Goal: Task Accomplishment & Management: Manage account settings

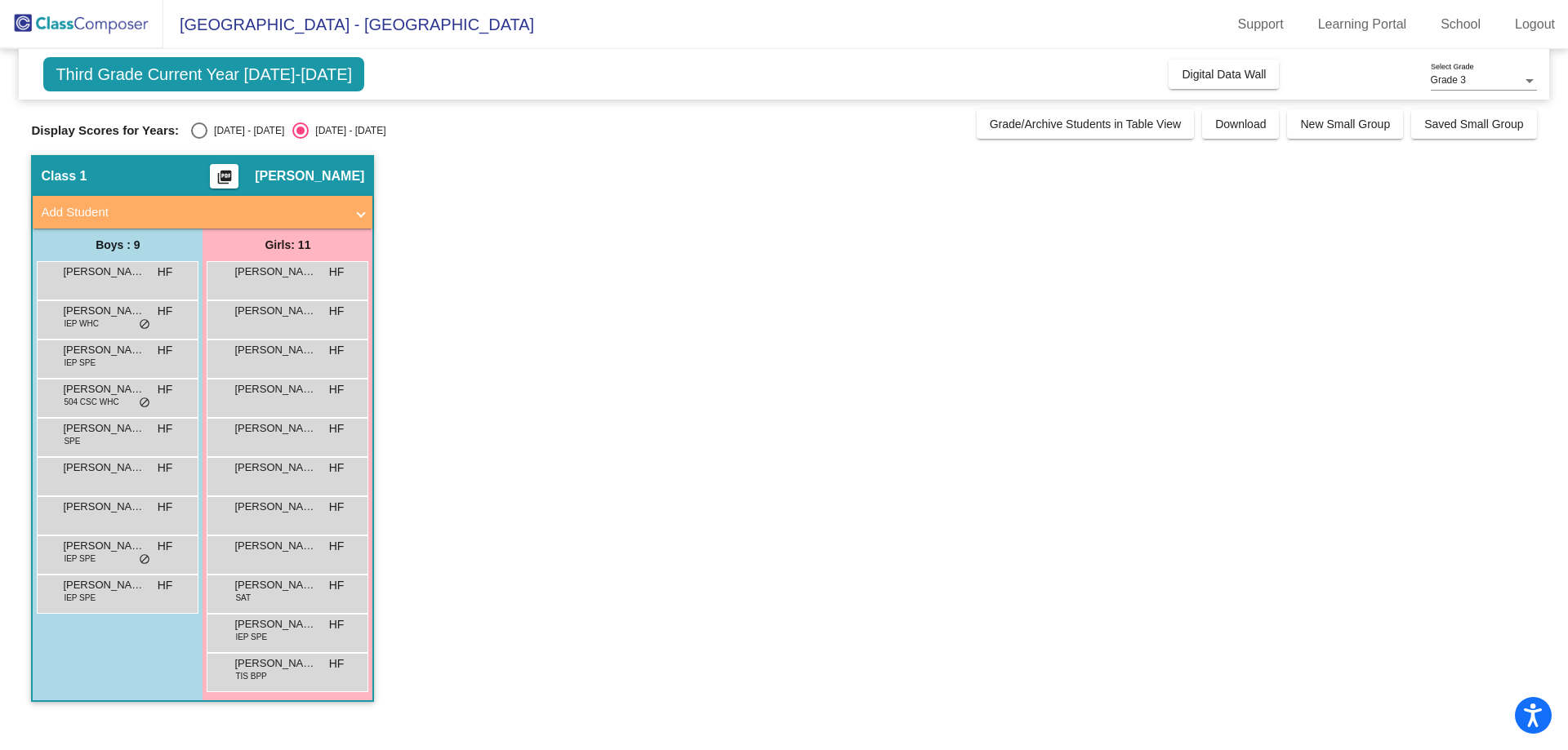
click at [203, 133] on div "Select an option" at bounding box center [199, 130] width 16 height 16
click at [199, 138] on input "[DATE] - [DATE]" at bounding box center [198, 138] width 1 height 1
radio input "true"
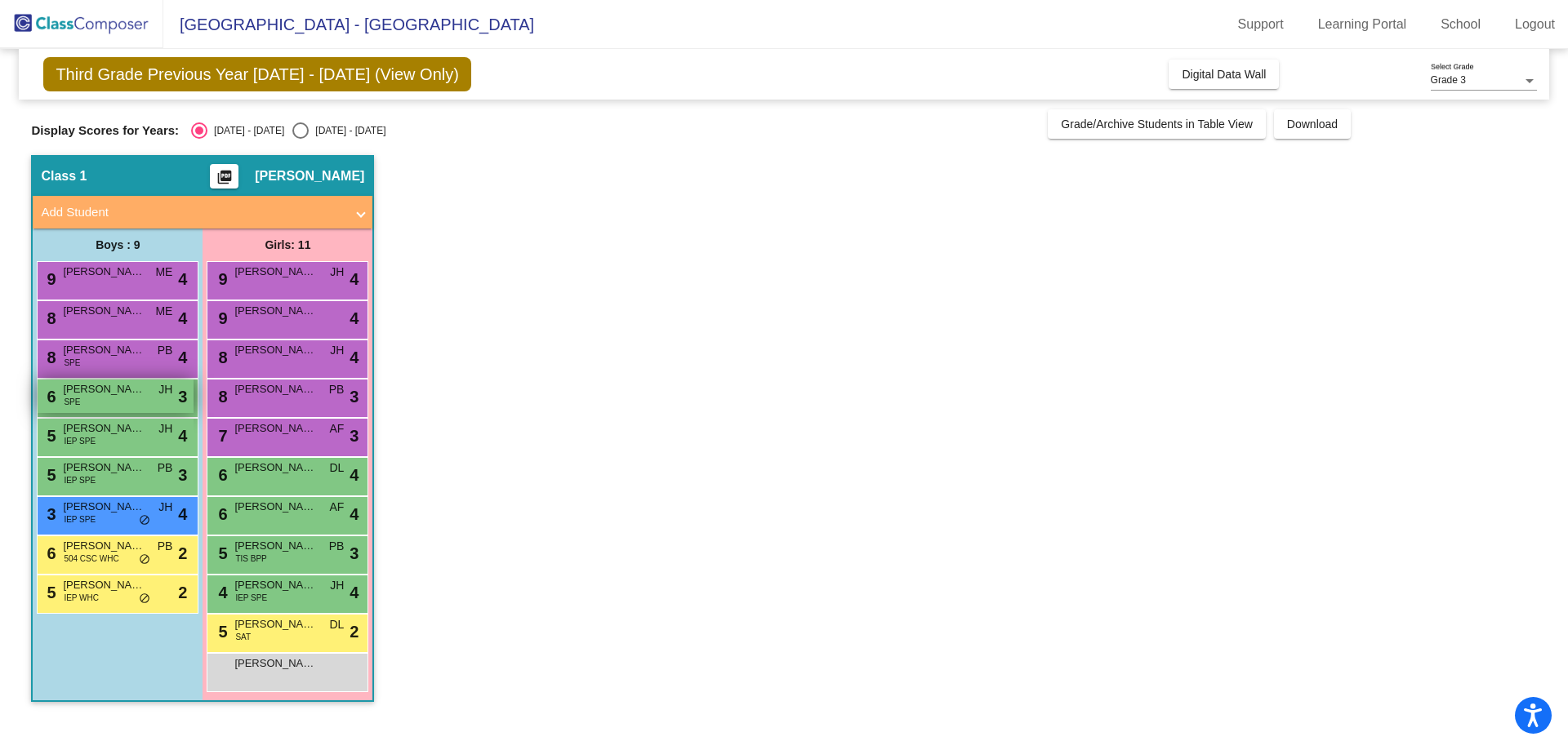
click at [111, 396] on span "[PERSON_NAME]" at bounding box center [103, 388] width 82 height 16
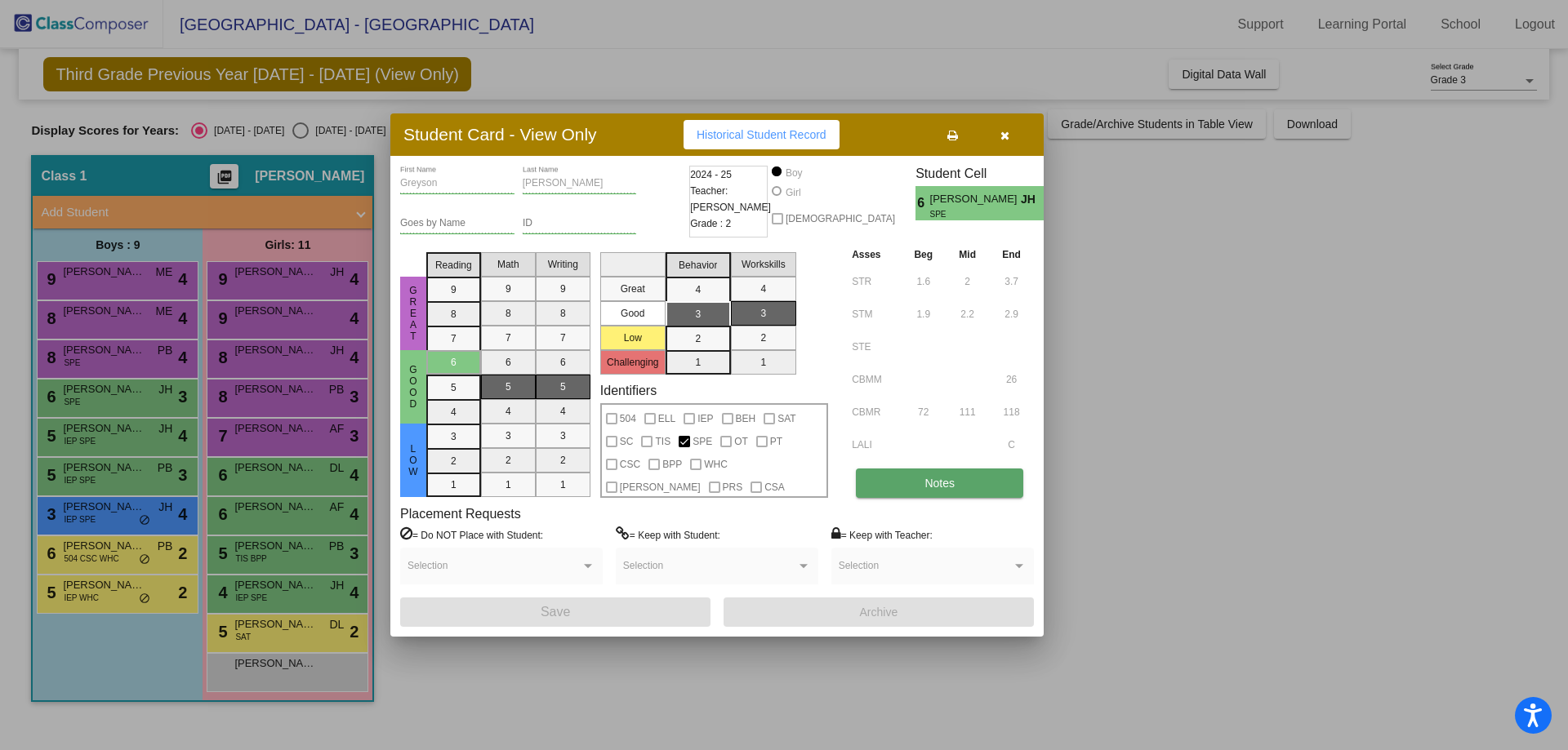
click at [943, 477] on span "Notes" at bounding box center [939, 484] width 30 height 13
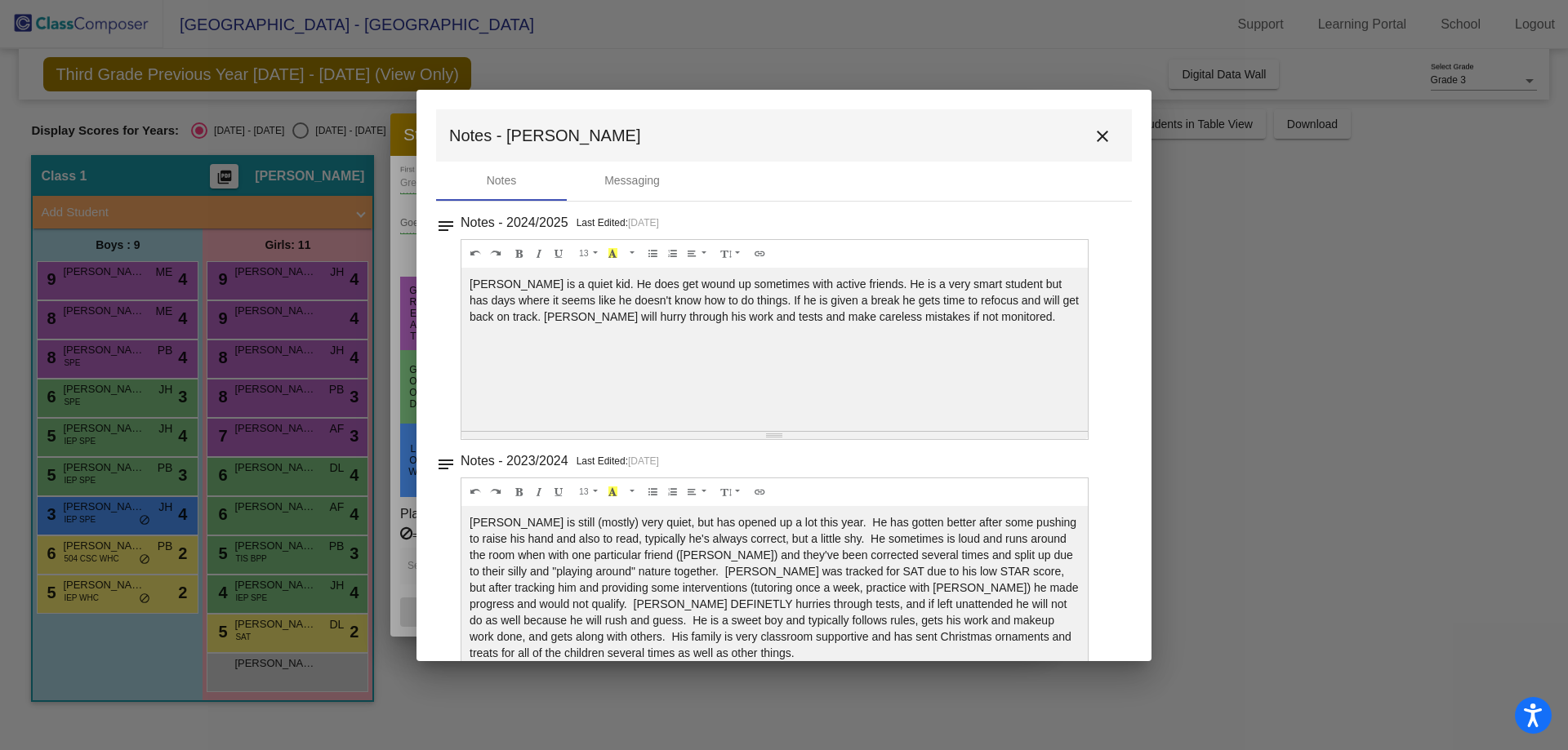
click at [1100, 137] on mat-icon "close" at bounding box center [1102, 137] width 19 height 19
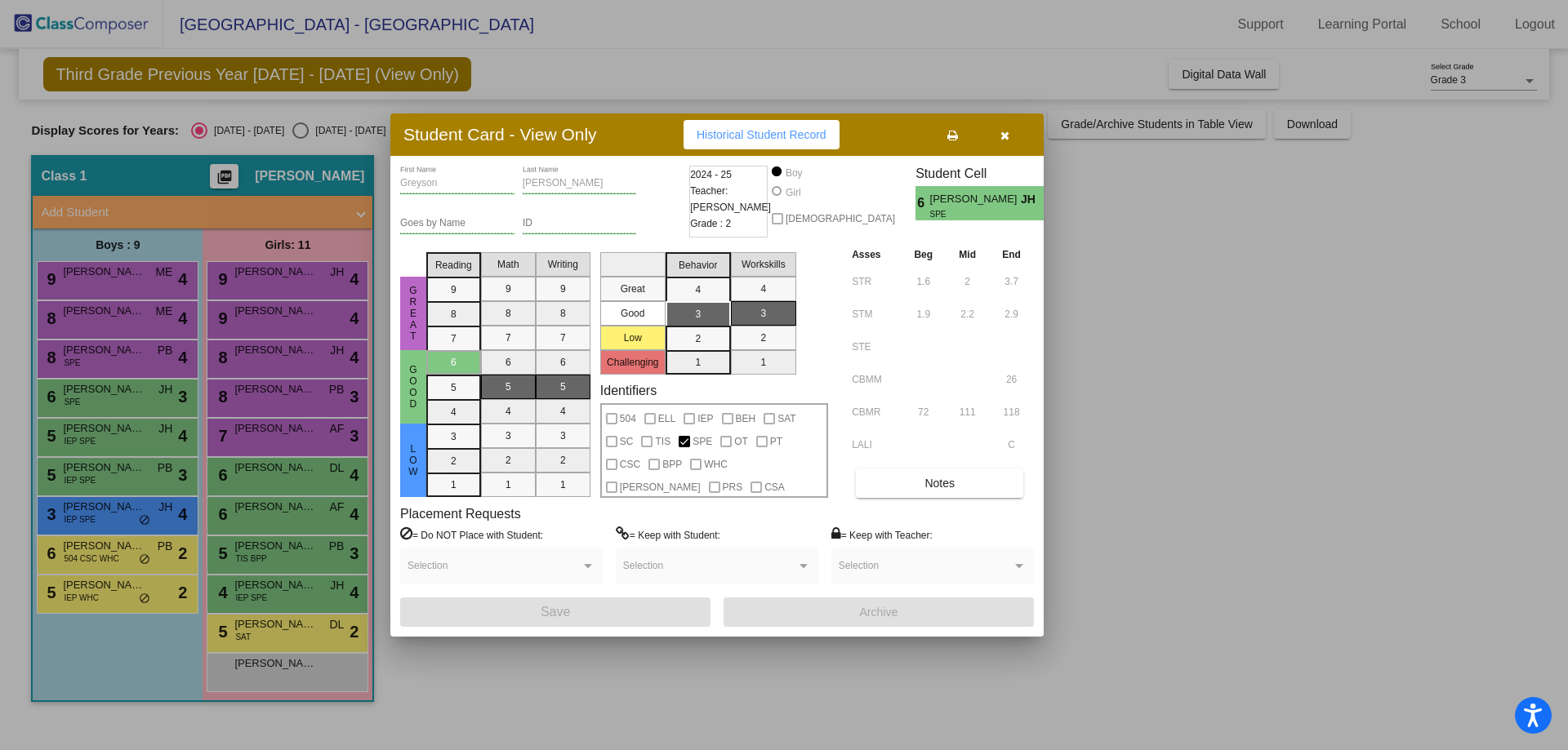
click at [113, 400] on div at bounding box center [784, 375] width 1568 height 750
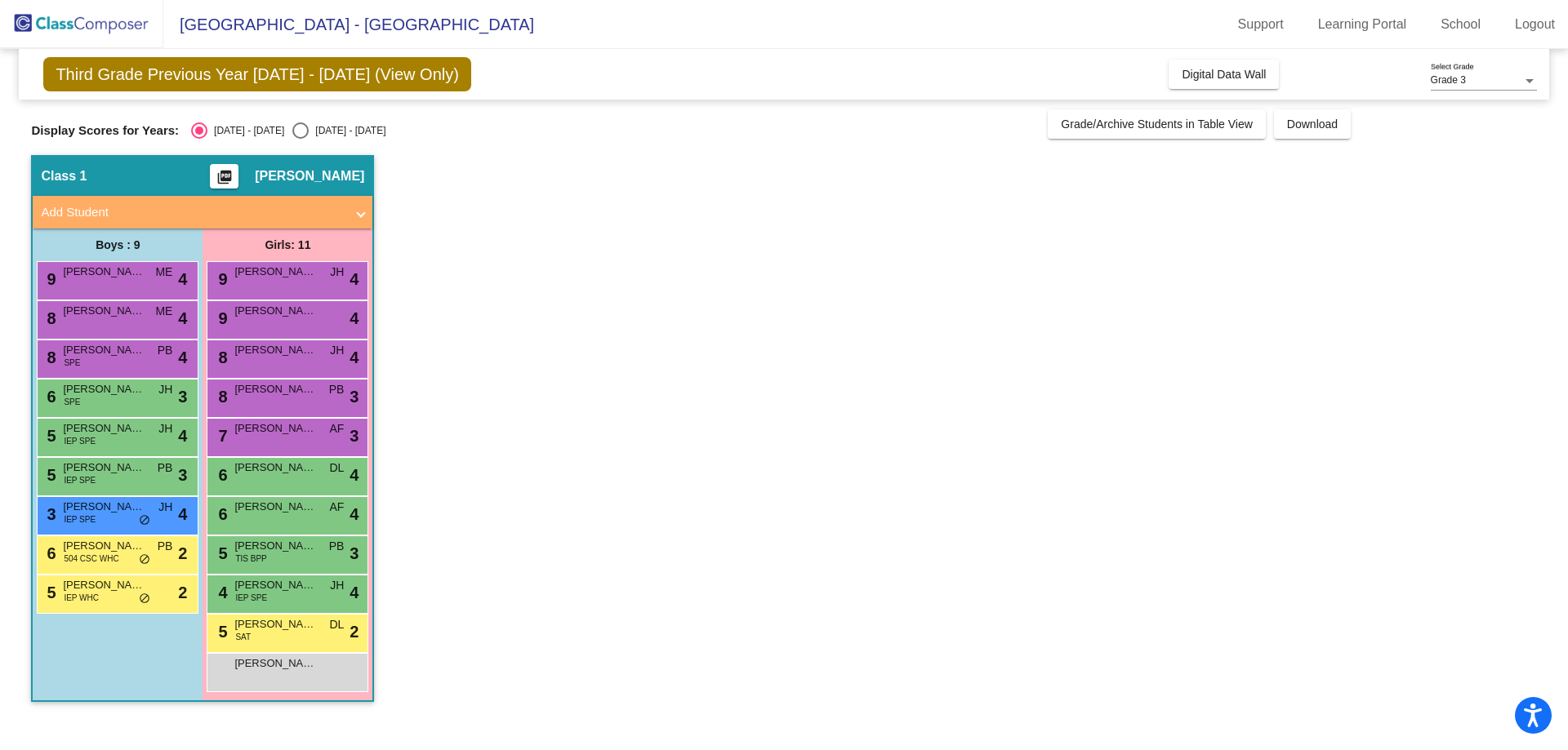
click at [113, 400] on div "6 [PERSON_NAME] SPE JH lock do_not_disturb_alt 3" at bounding box center [115, 396] width 156 height 34
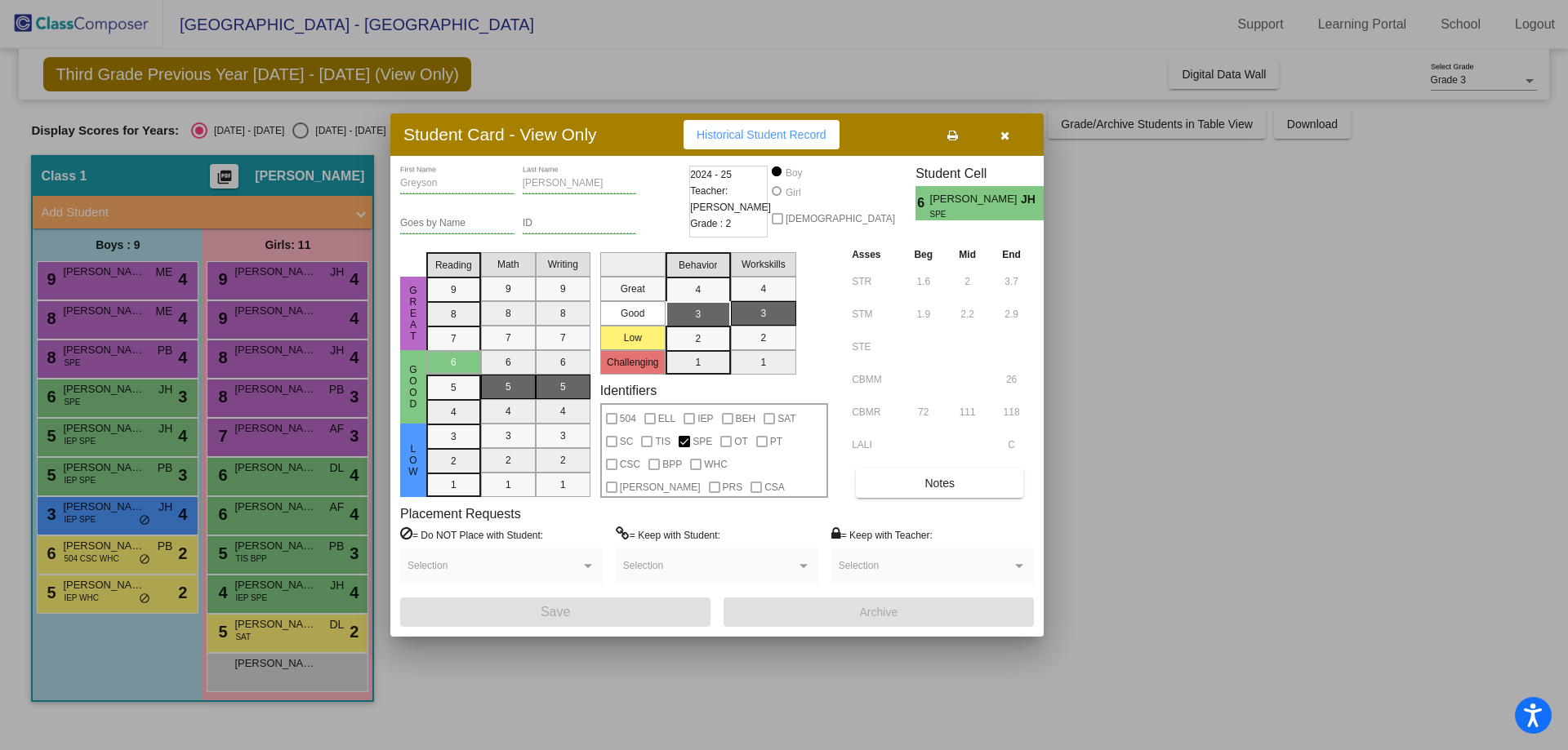
click at [257, 402] on div at bounding box center [784, 375] width 1568 height 750
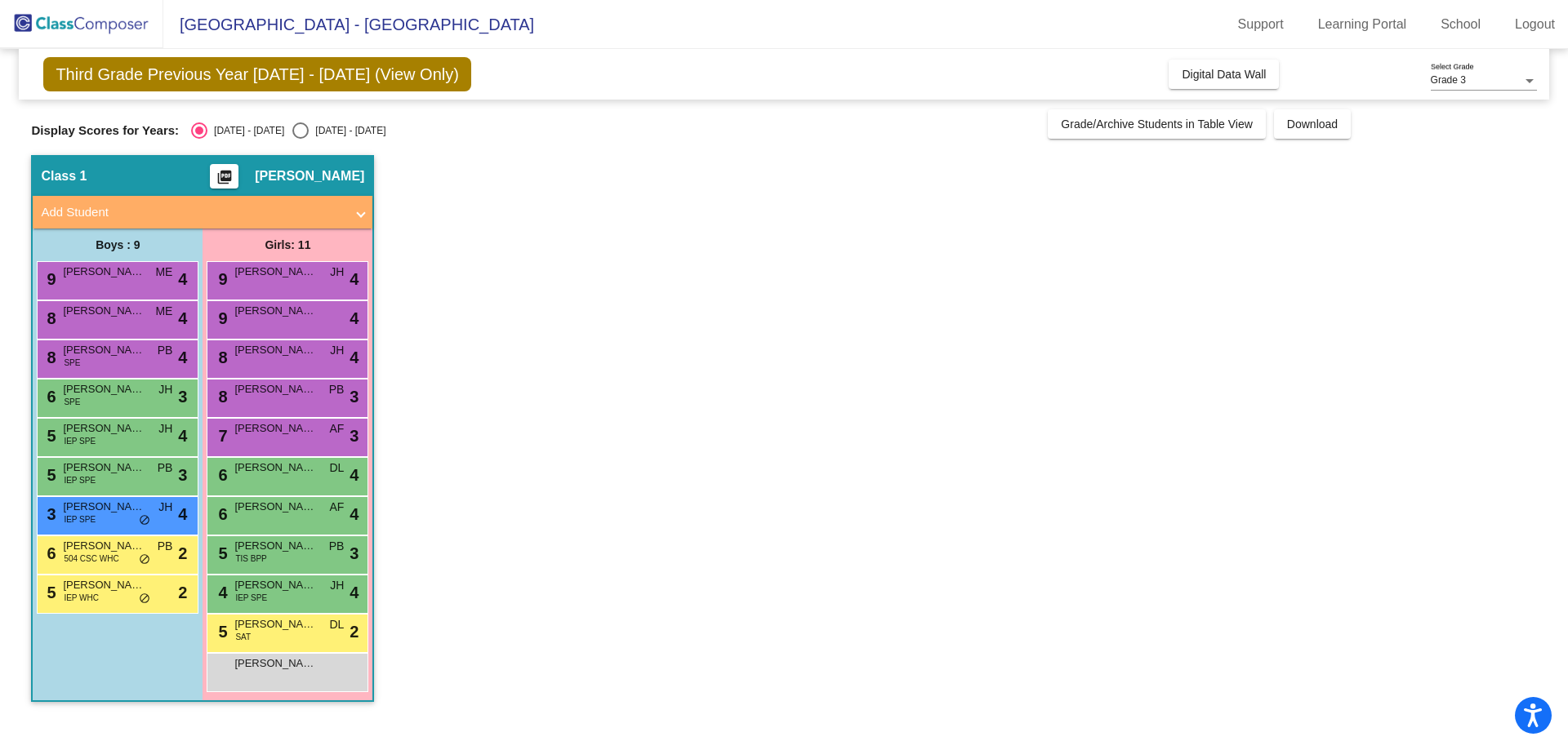
click at [257, 402] on div "8 [PERSON_NAME] lock do_not_disturb_alt 3" at bounding box center [287, 396] width 156 height 34
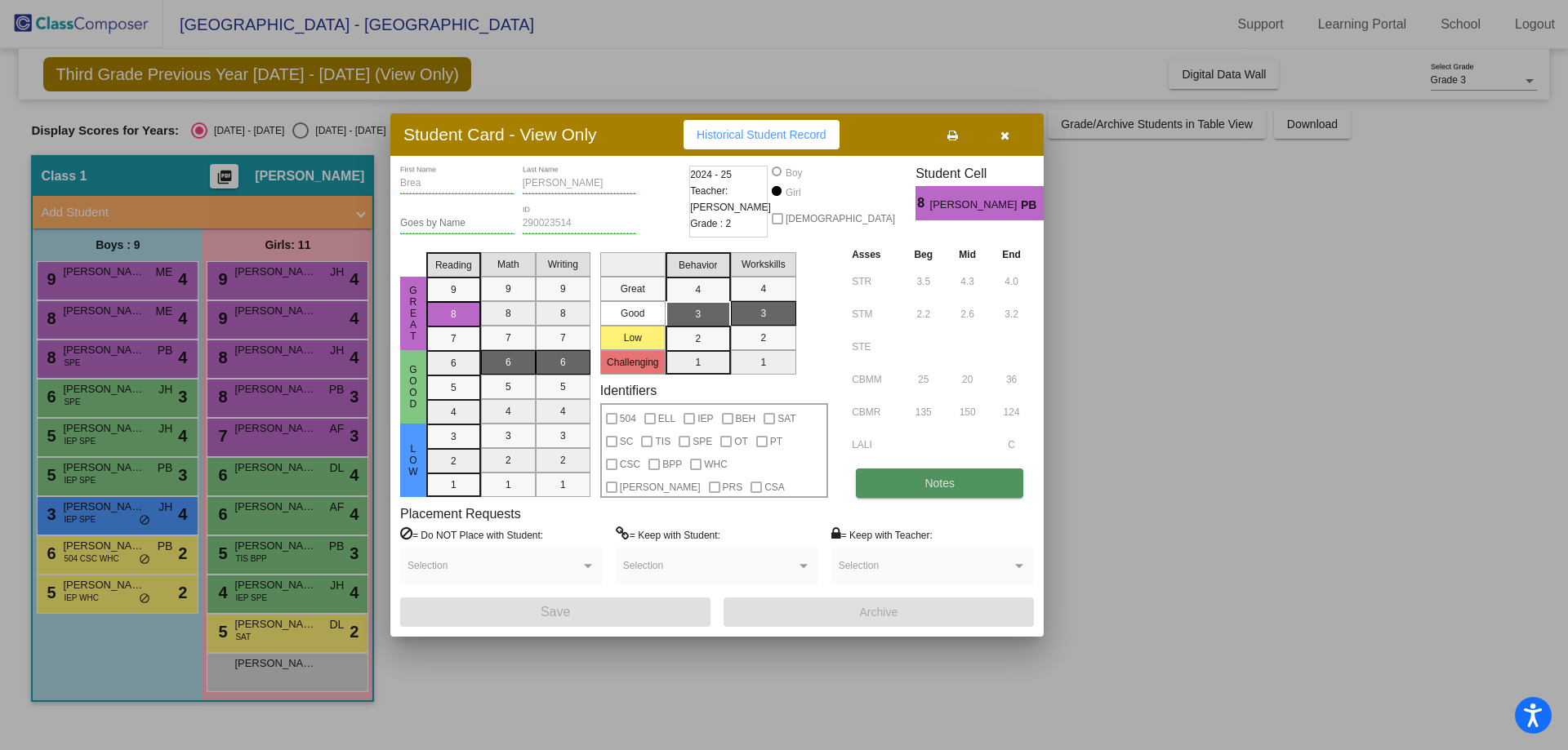
click at [948, 488] on span "Notes" at bounding box center [939, 484] width 30 height 13
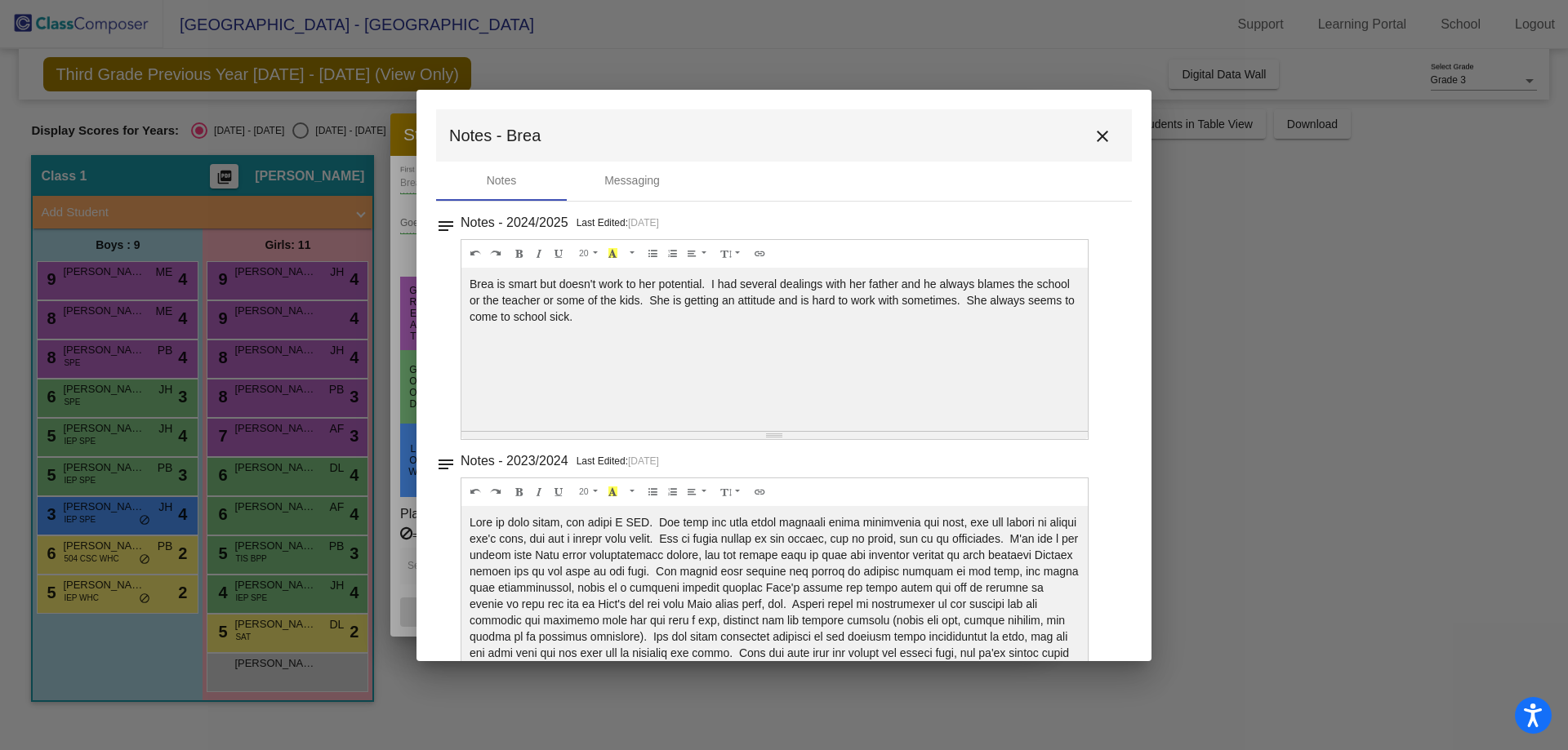
click at [1095, 138] on mat-icon "close" at bounding box center [1102, 137] width 19 height 19
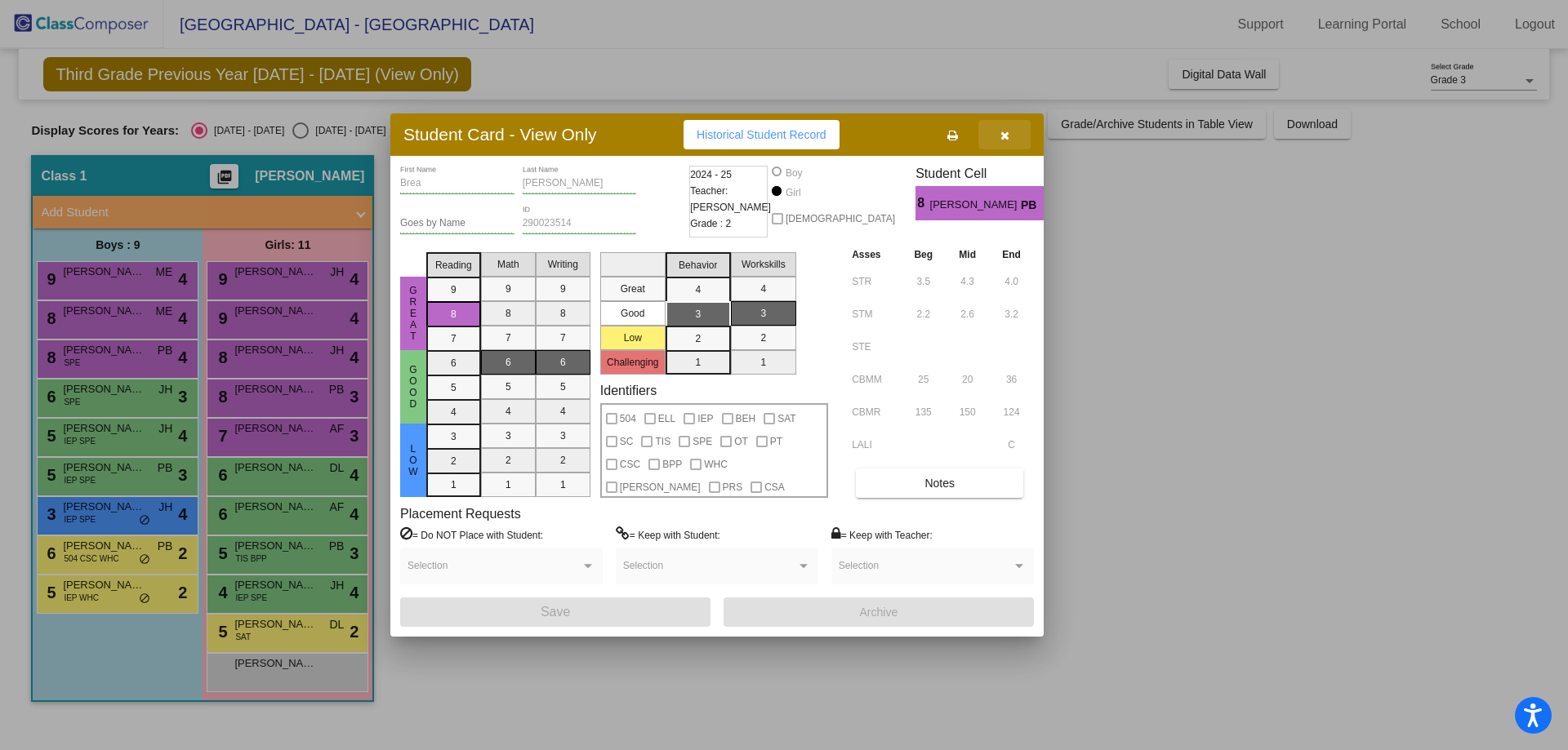
click at [1003, 138] on icon "button" at bounding box center [1004, 136] width 9 height 12
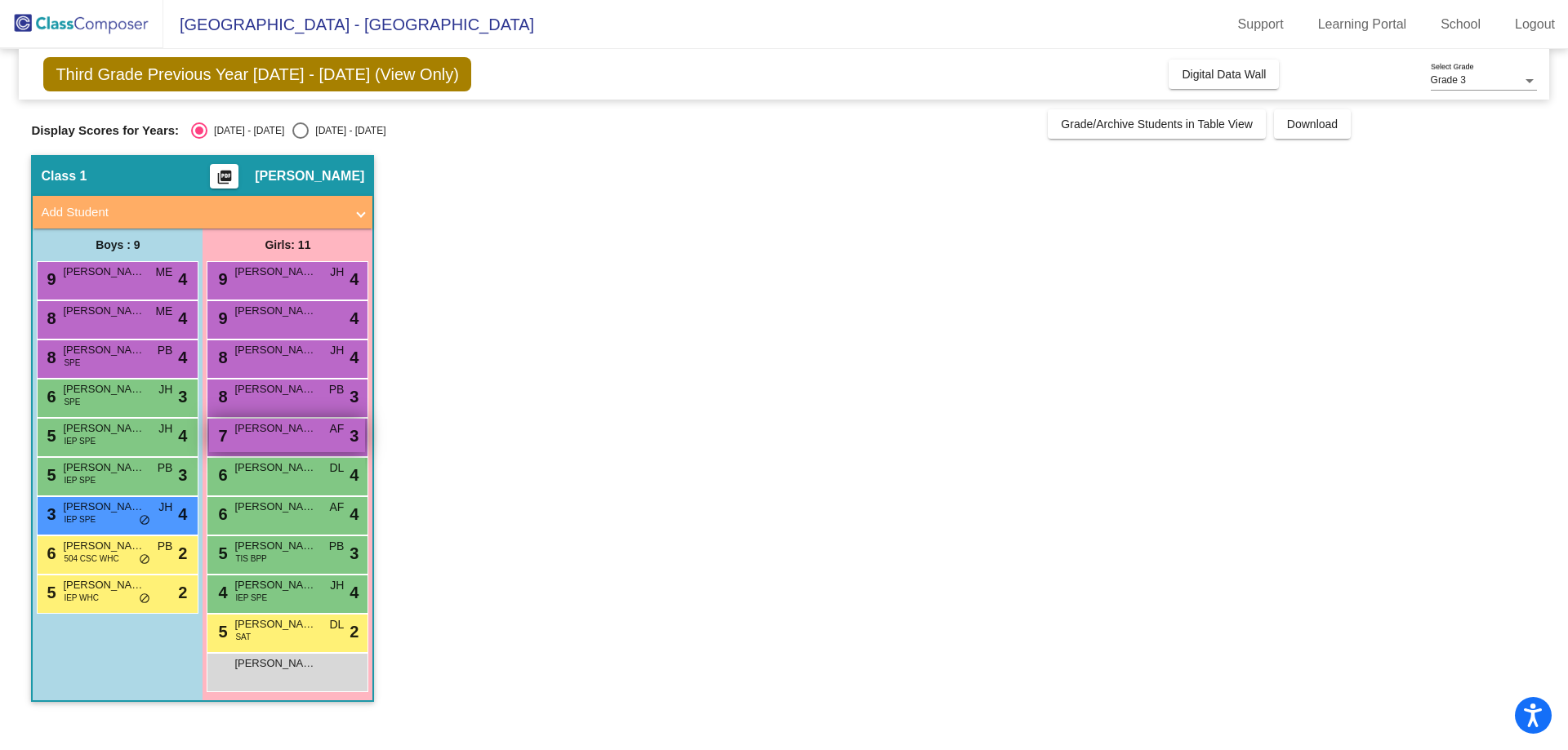
click at [245, 429] on span "[PERSON_NAME]" at bounding box center [275, 428] width 82 height 16
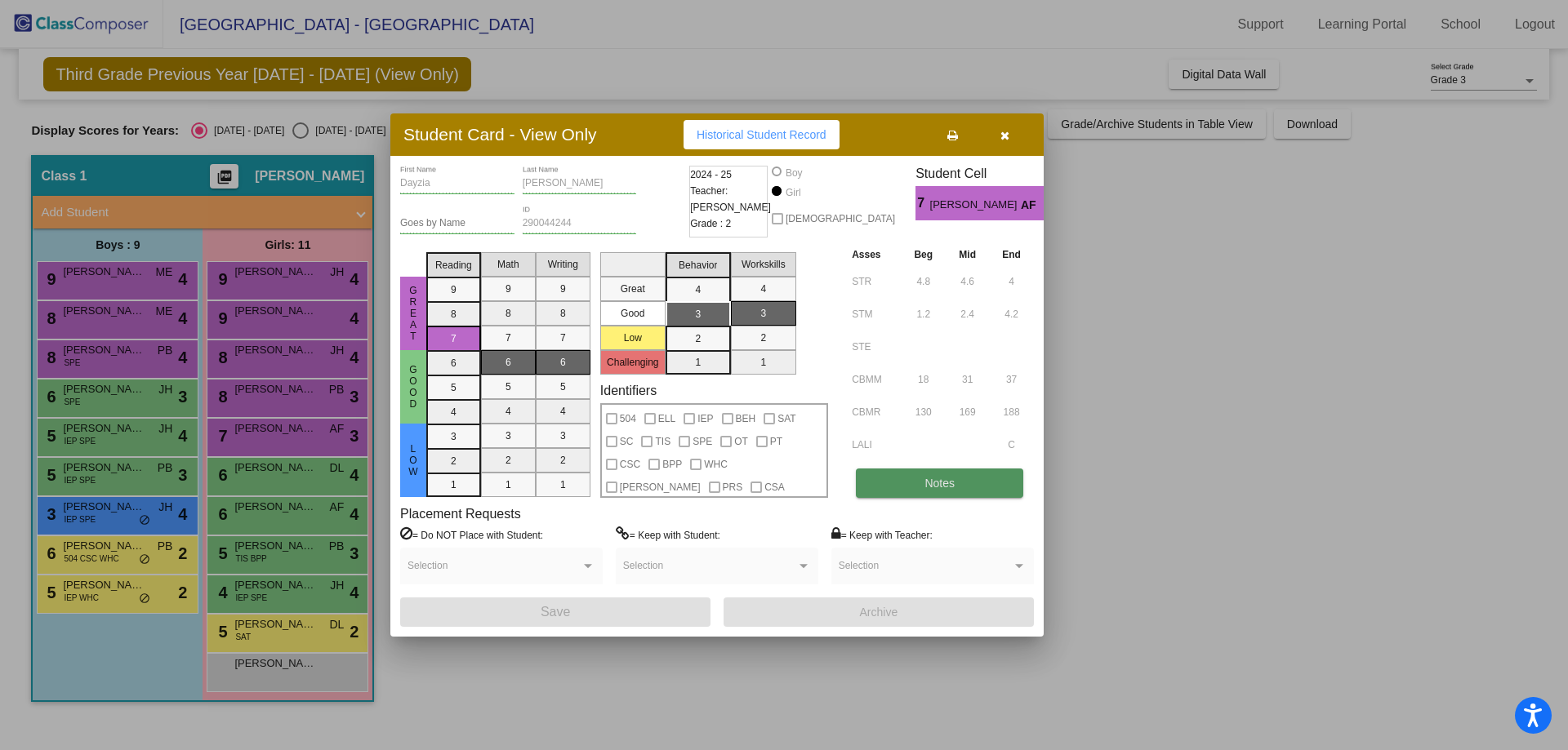
click at [910, 482] on button "Notes" at bounding box center [940, 483] width 167 height 30
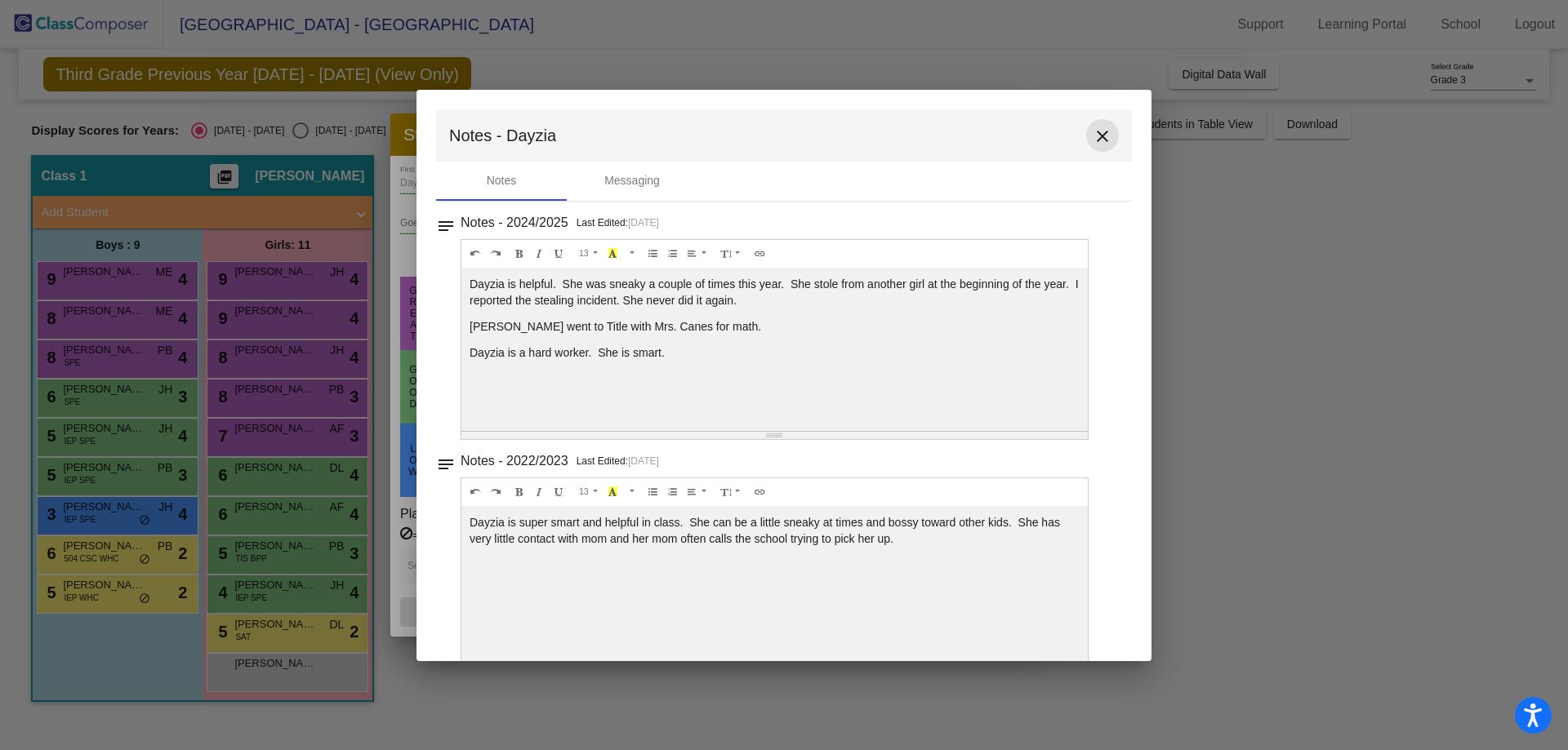
click at [1108, 141] on button "close" at bounding box center [1102, 136] width 33 height 33
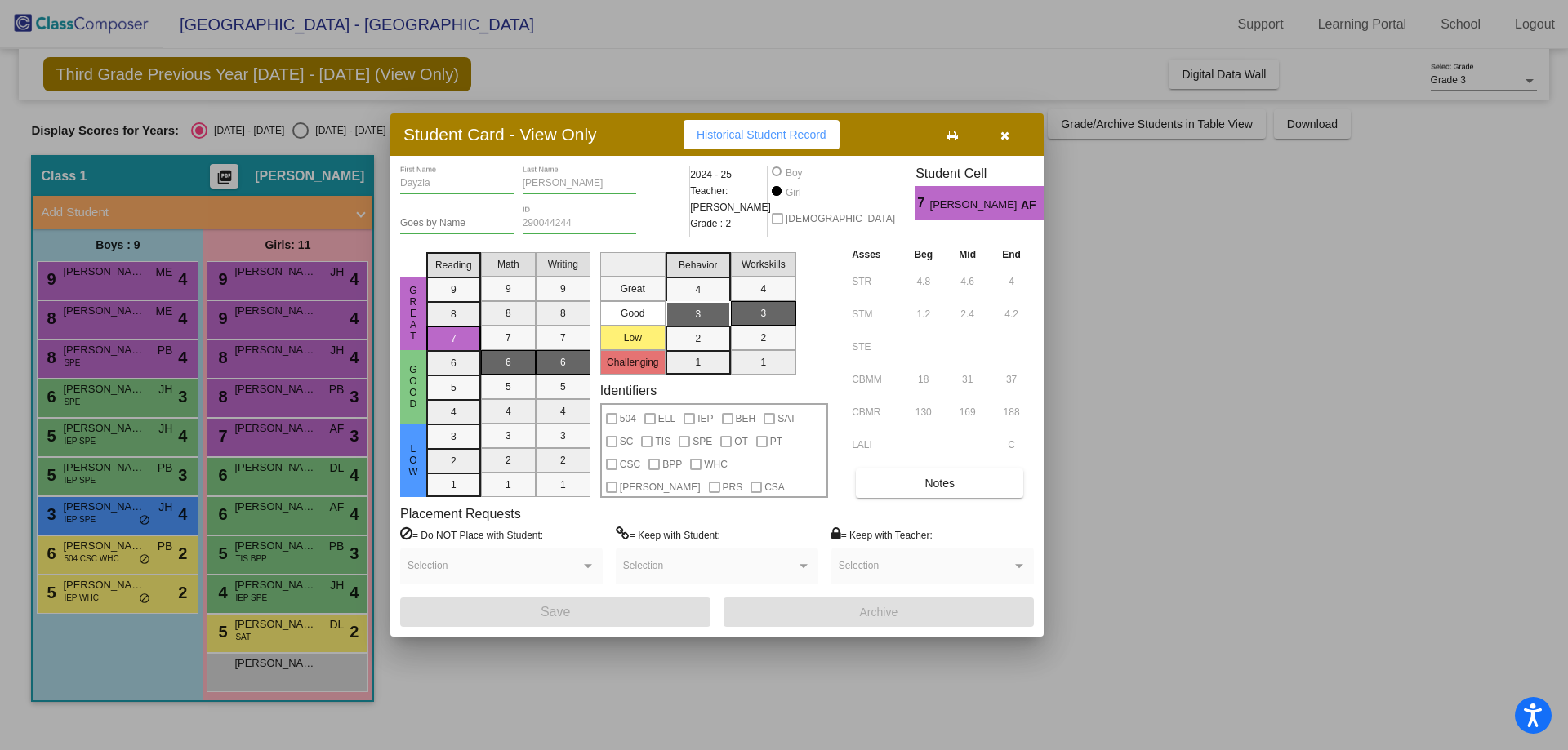
click at [1011, 137] on button "button" at bounding box center [1004, 135] width 52 height 30
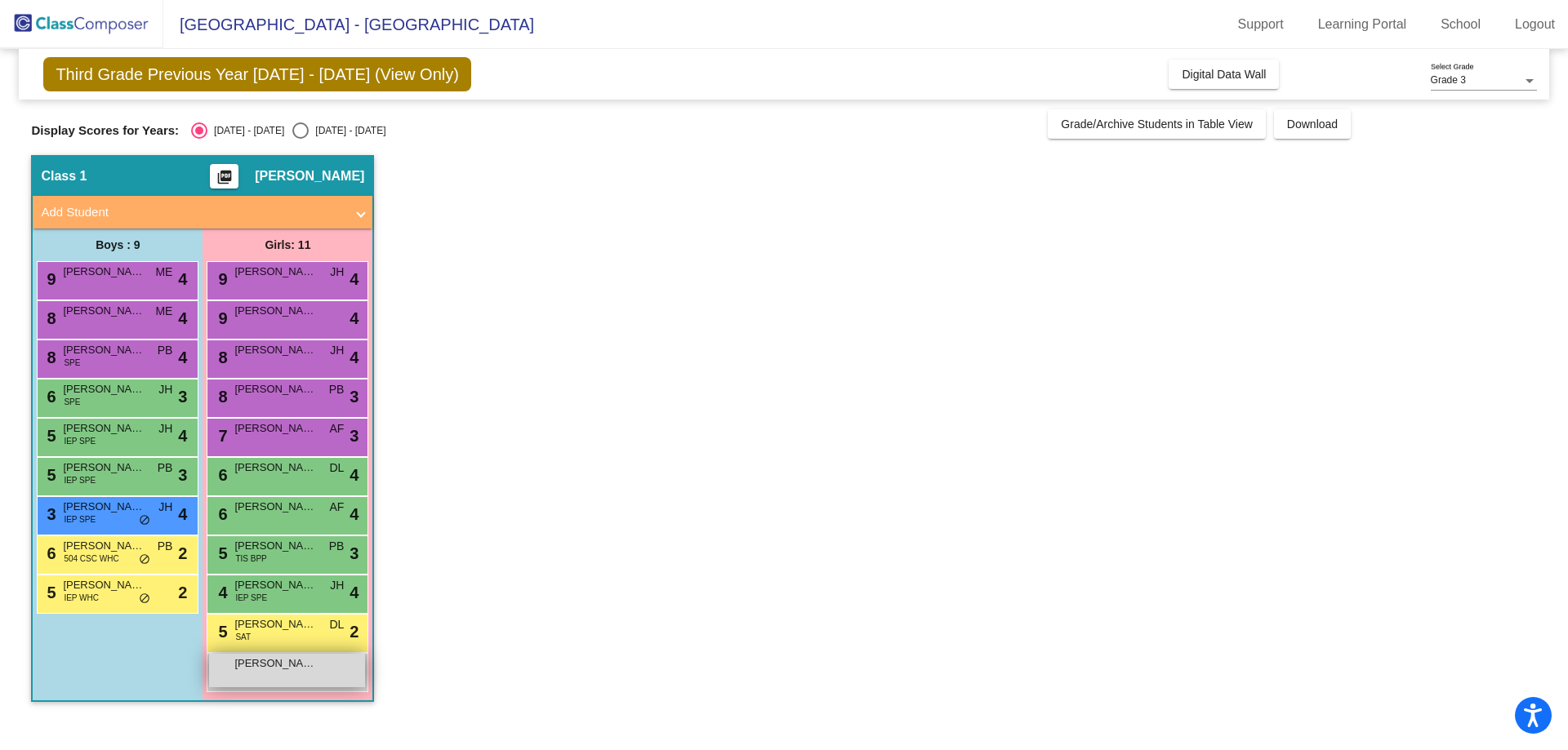
click at [252, 677] on div "Bow [PERSON_NAME] lock do_not_disturb_alt" at bounding box center [287, 670] width 156 height 34
